Goal: Task Accomplishment & Management: Use online tool/utility

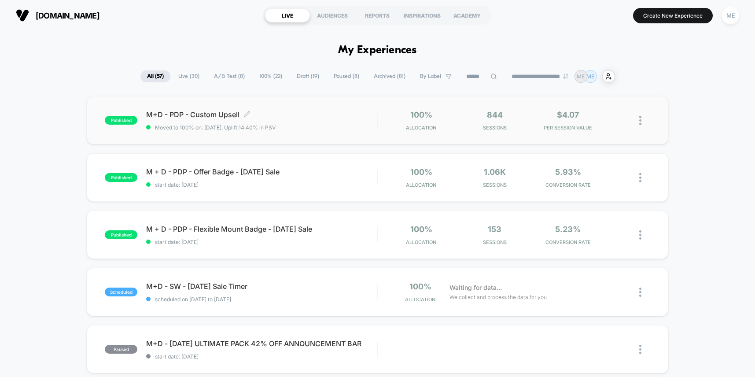
click at [329, 118] on div "M+D - PDP - Custom Upsell Click to edit experience details Click to edit experi…" at bounding box center [261, 120] width 231 height 21
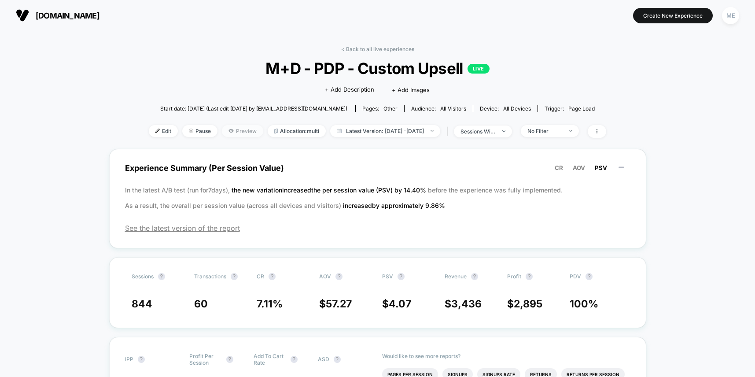
click at [226, 132] on span "Preview" at bounding box center [242, 131] width 41 height 12
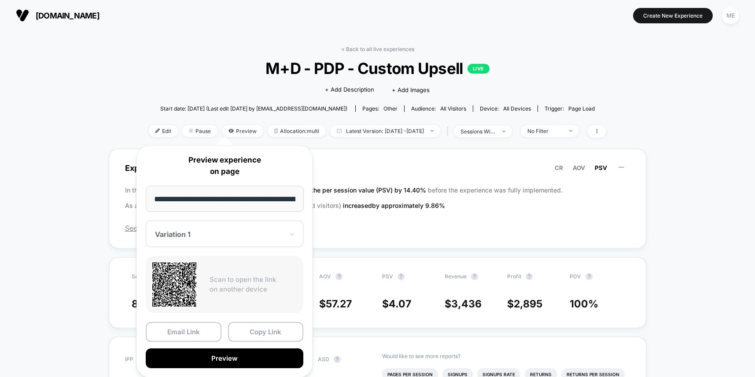
click at [209, 234] on div at bounding box center [219, 234] width 129 height 9
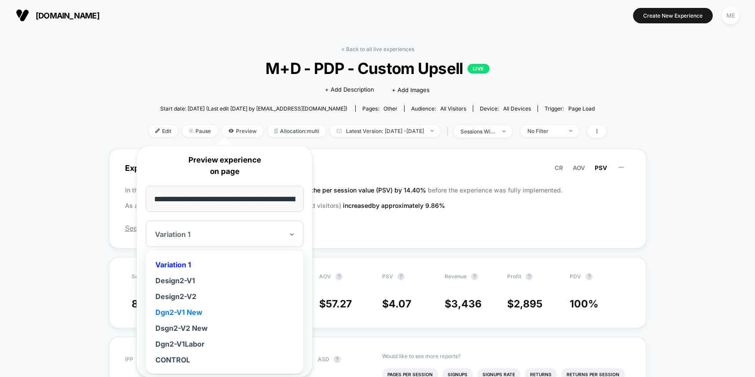
click at [193, 312] on div "Dgn2-V1 New" at bounding box center [224, 312] width 149 height 16
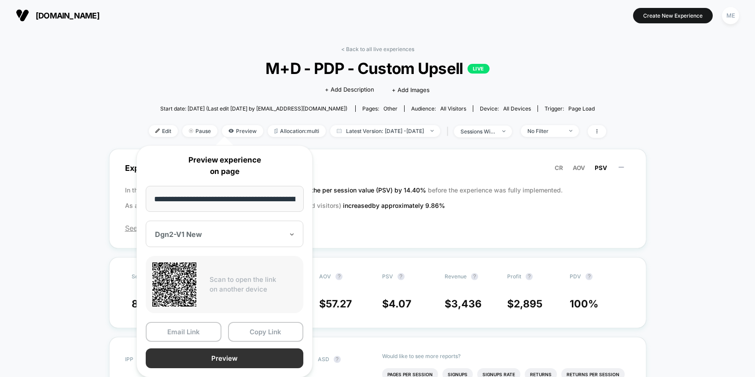
click at [230, 355] on button "Preview" at bounding box center [225, 358] width 158 height 20
